Goal: Transaction & Acquisition: Purchase product/service

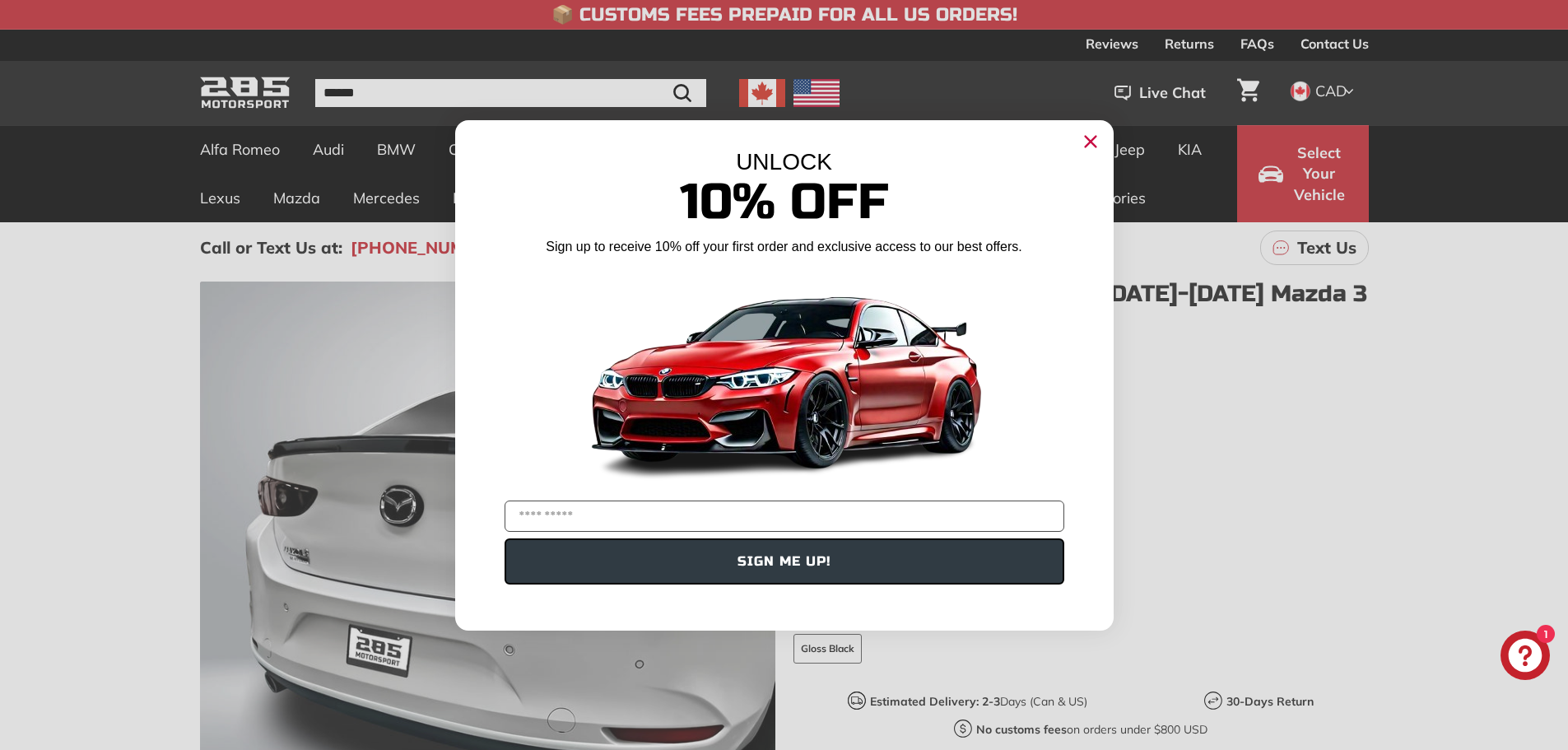
click at [1092, 144] on icon "Close dialog" at bounding box center [1089, 141] width 11 height 11
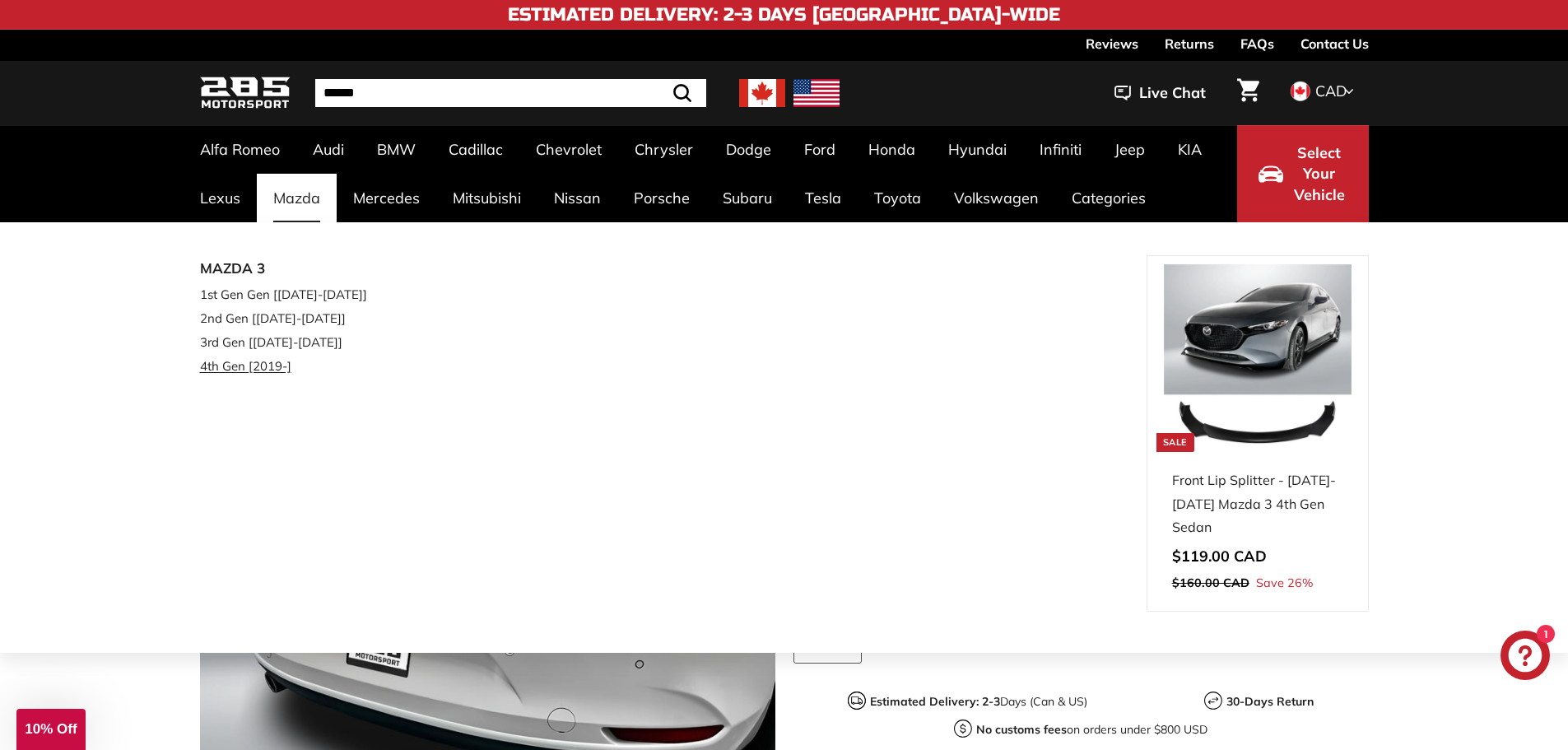
click at [243, 367] on link "4th Gen [2019-]" at bounding box center [298, 365] width 194 height 23
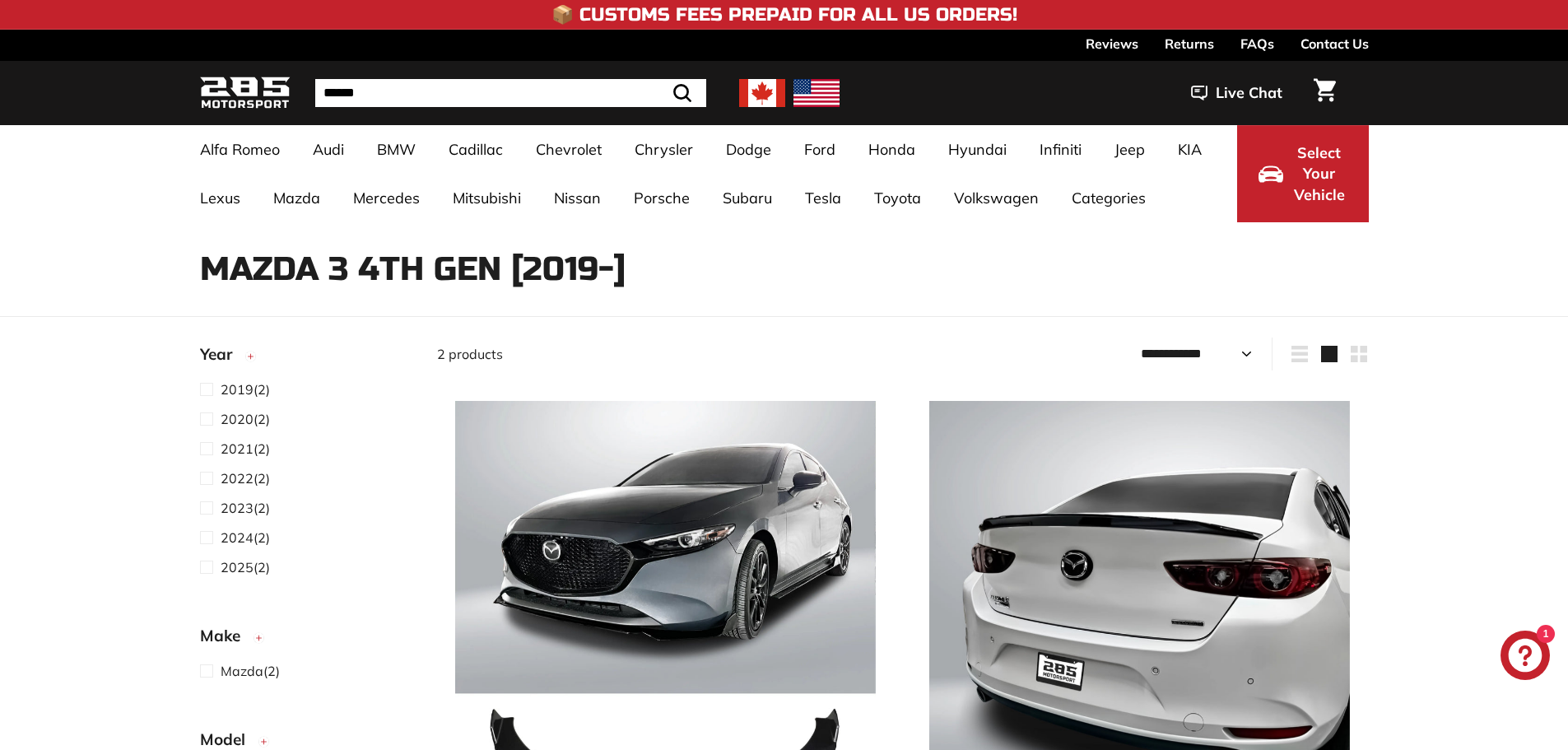
select select "**********"
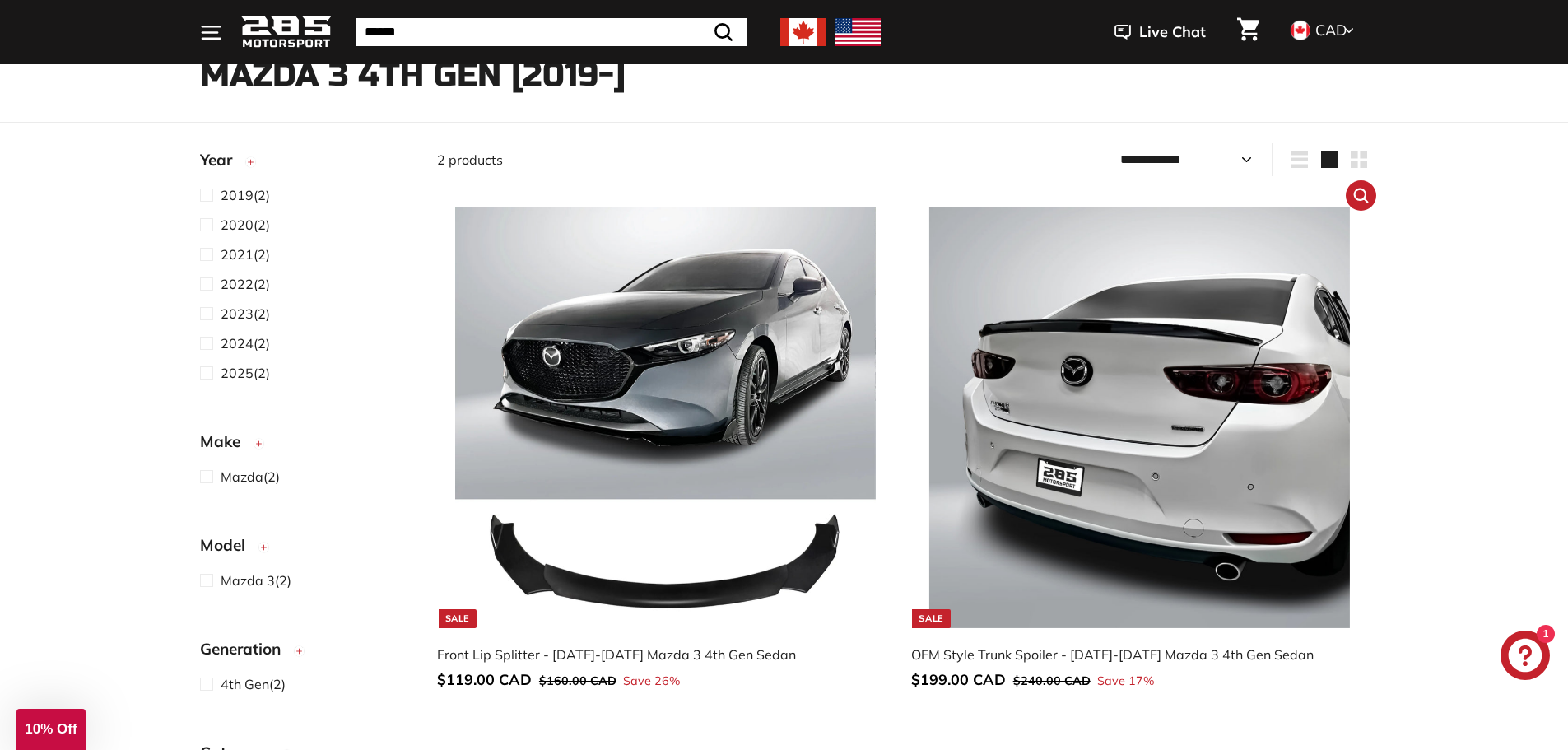
scroll to position [164, 0]
